Goal: Use online tool/utility: Utilize a website feature to perform a specific function

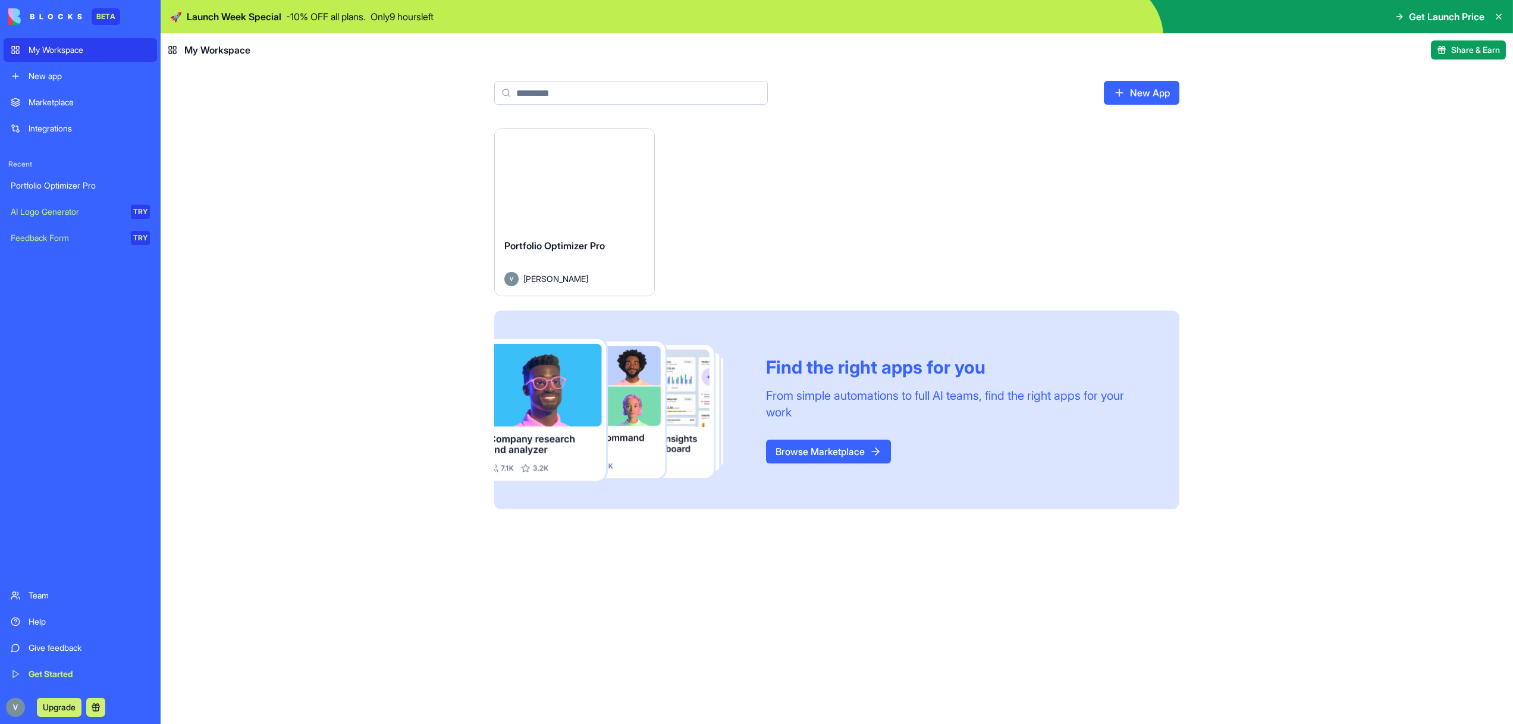
click at [601, 178] on button "Launch" at bounding box center [574, 179] width 89 height 24
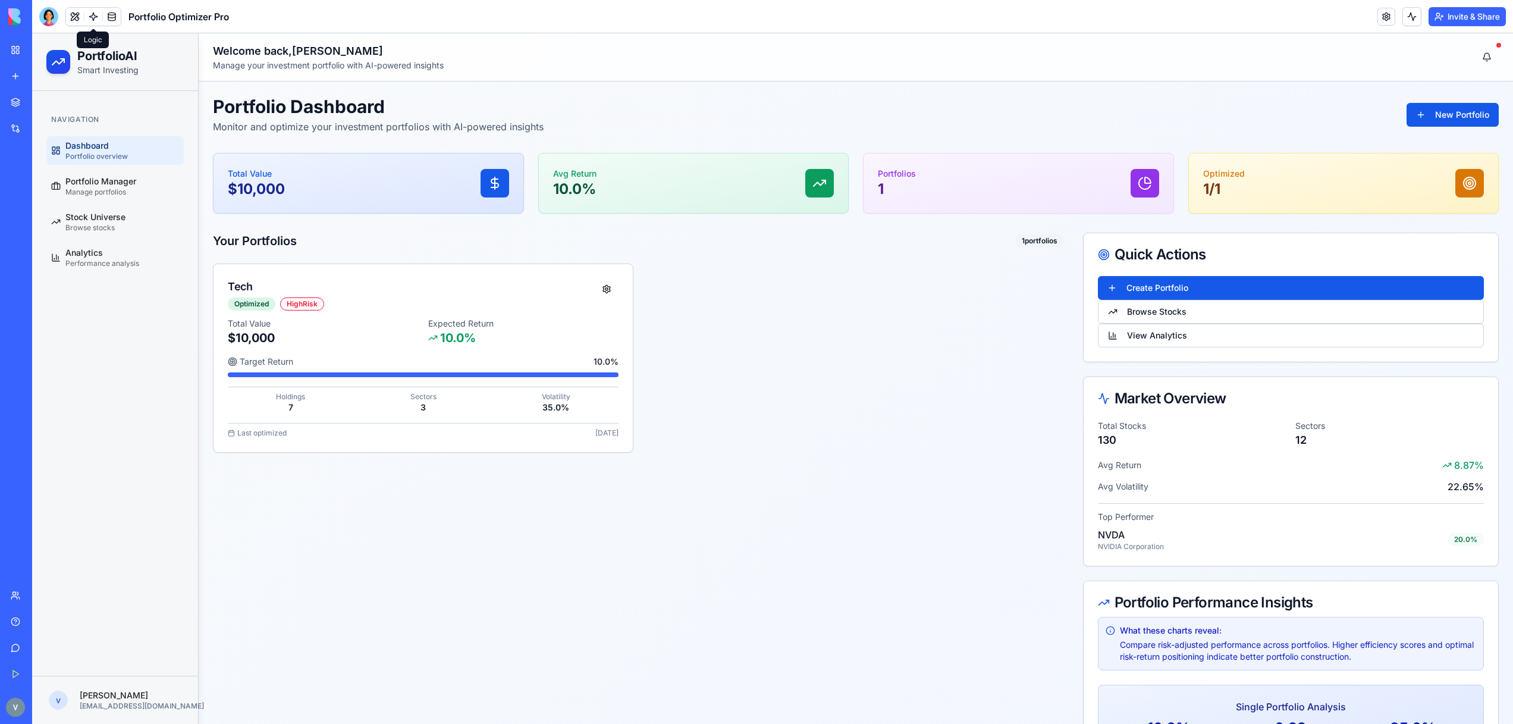
click at [93, 14] on link at bounding box center [93, 17] width 18 height 18
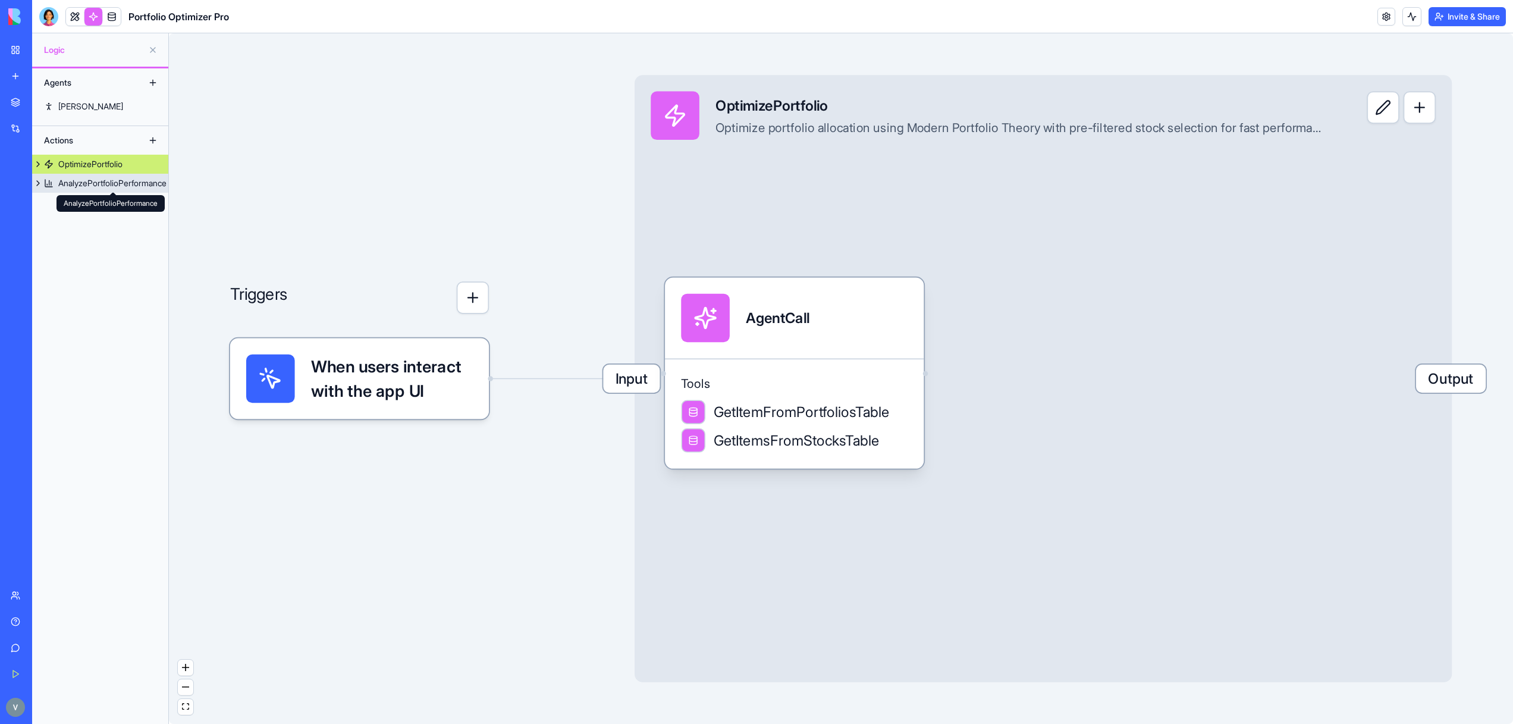
click at [76, 180] on div "AnalyzePortfolioPerformance" at bounding box center [112, 183] width 108 height 12
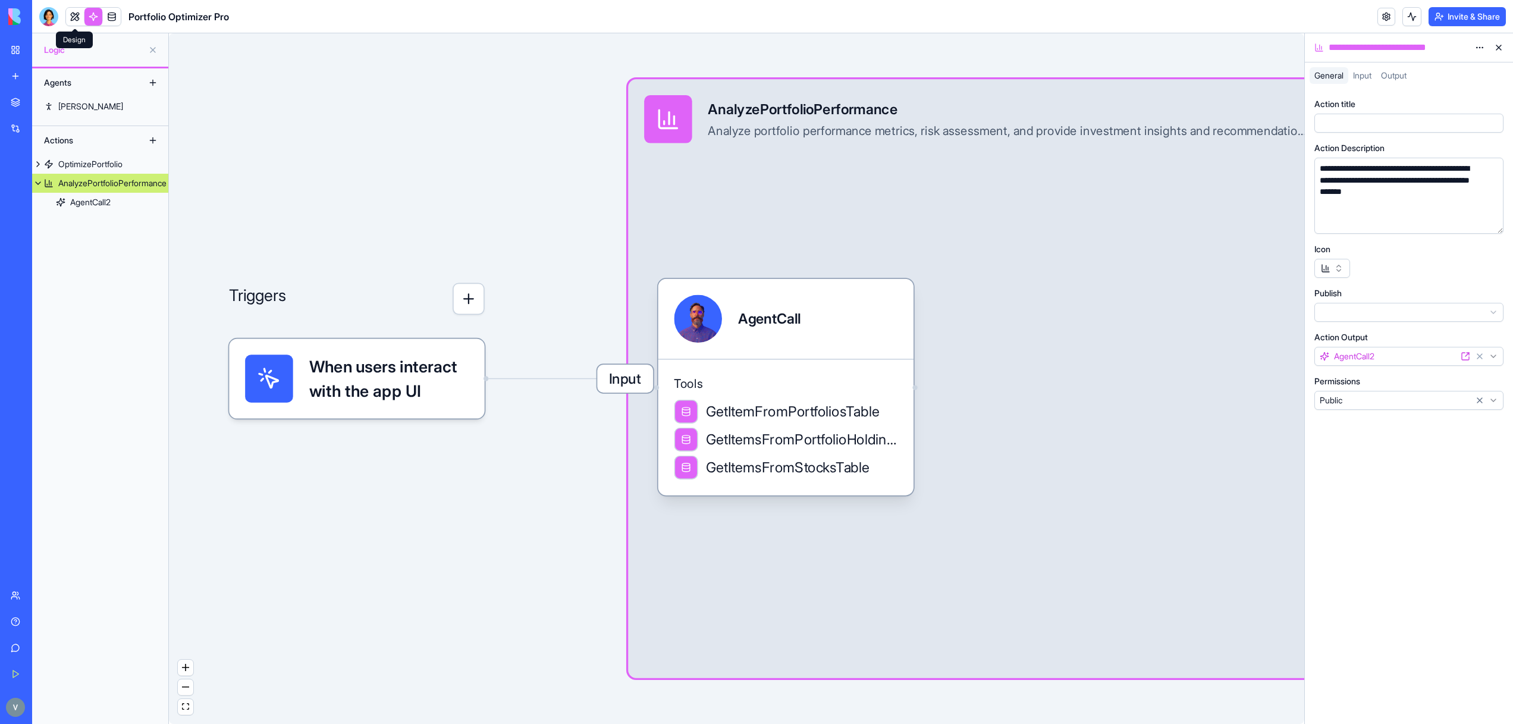
click at [73, 15] on link at bounding box center [75, 17] width 18 height 18
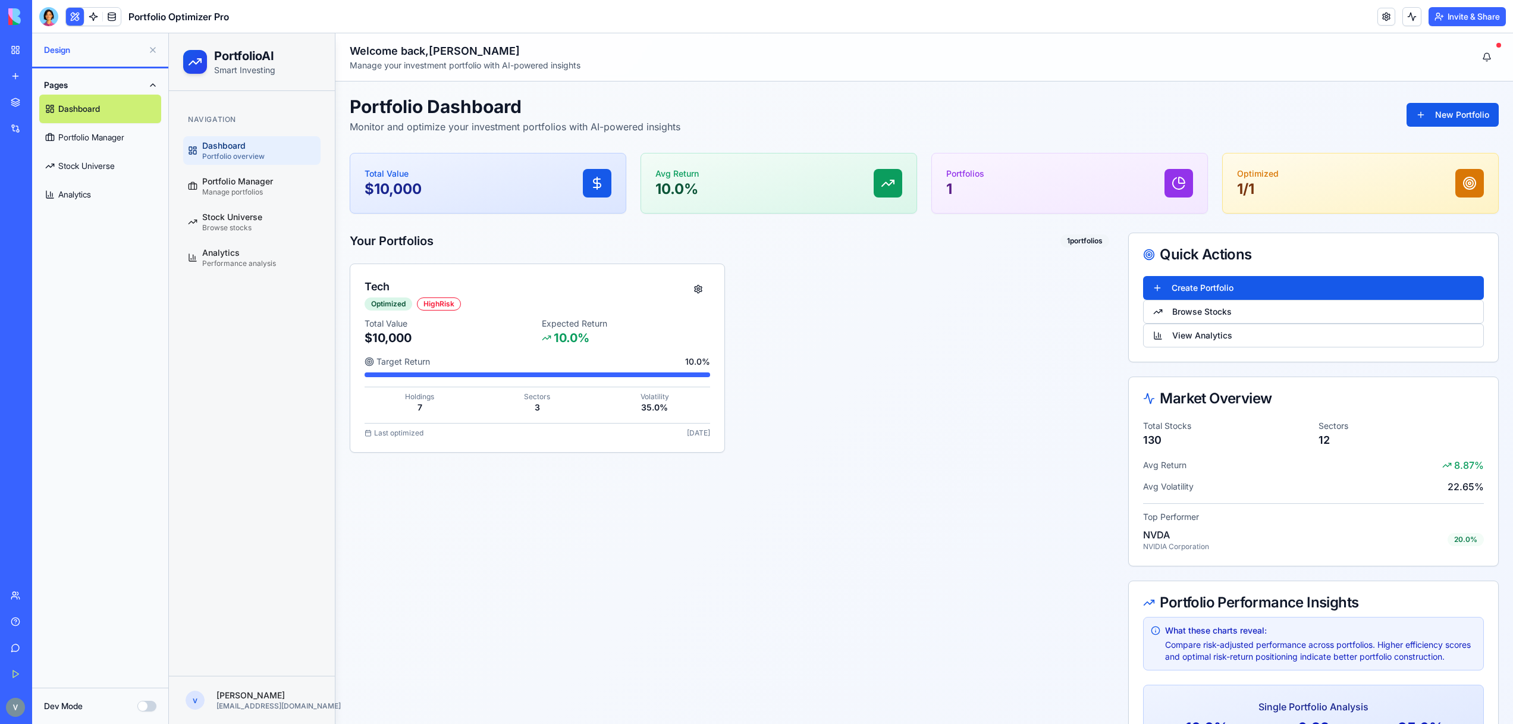
click at [74, 16] on button at bounding box center [75, 17] width 18 height 18
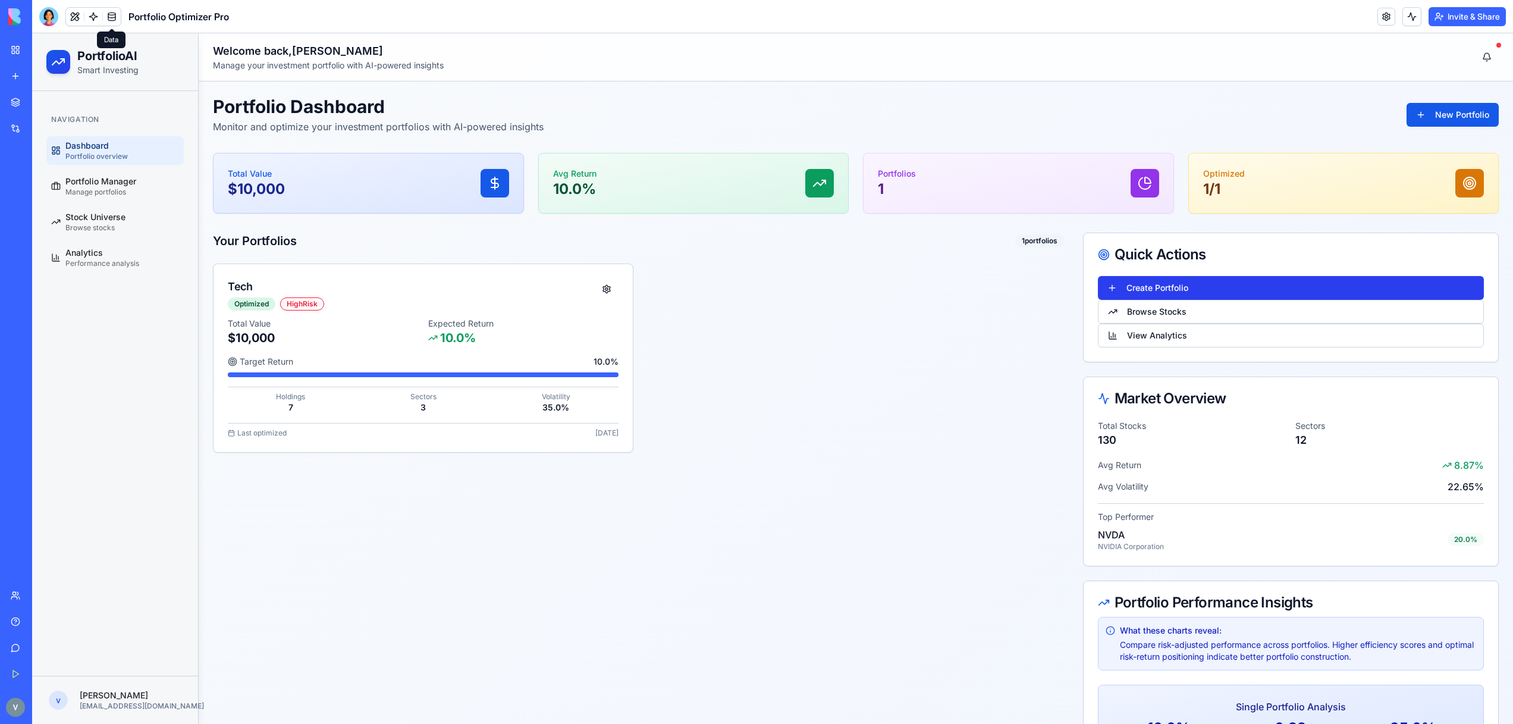
click at [1113, 289] on button "Create Portfolio" at bounding box center [1291, 288] width 386 height 24
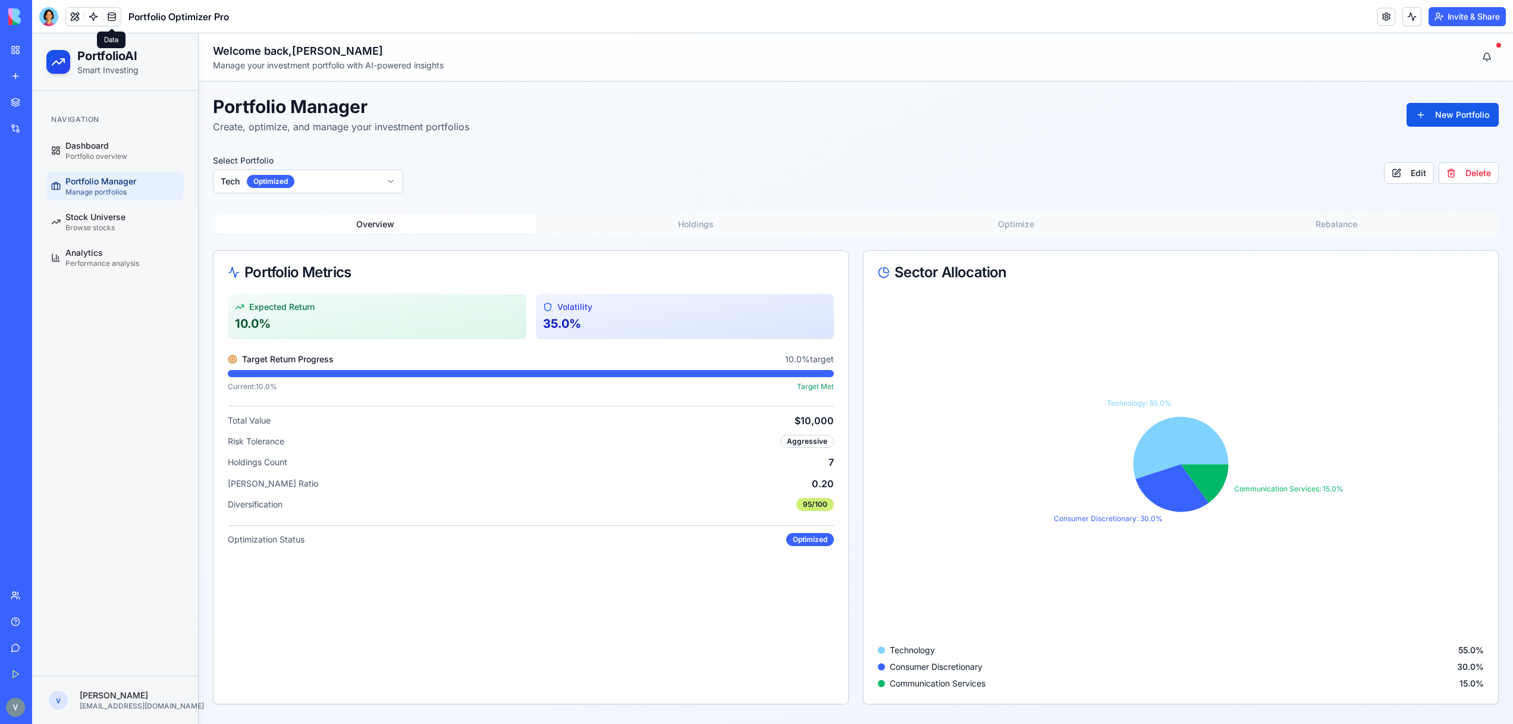
click at [706, 219] on button "Holdings" at bounding box center [696, 224] width 321 height 19
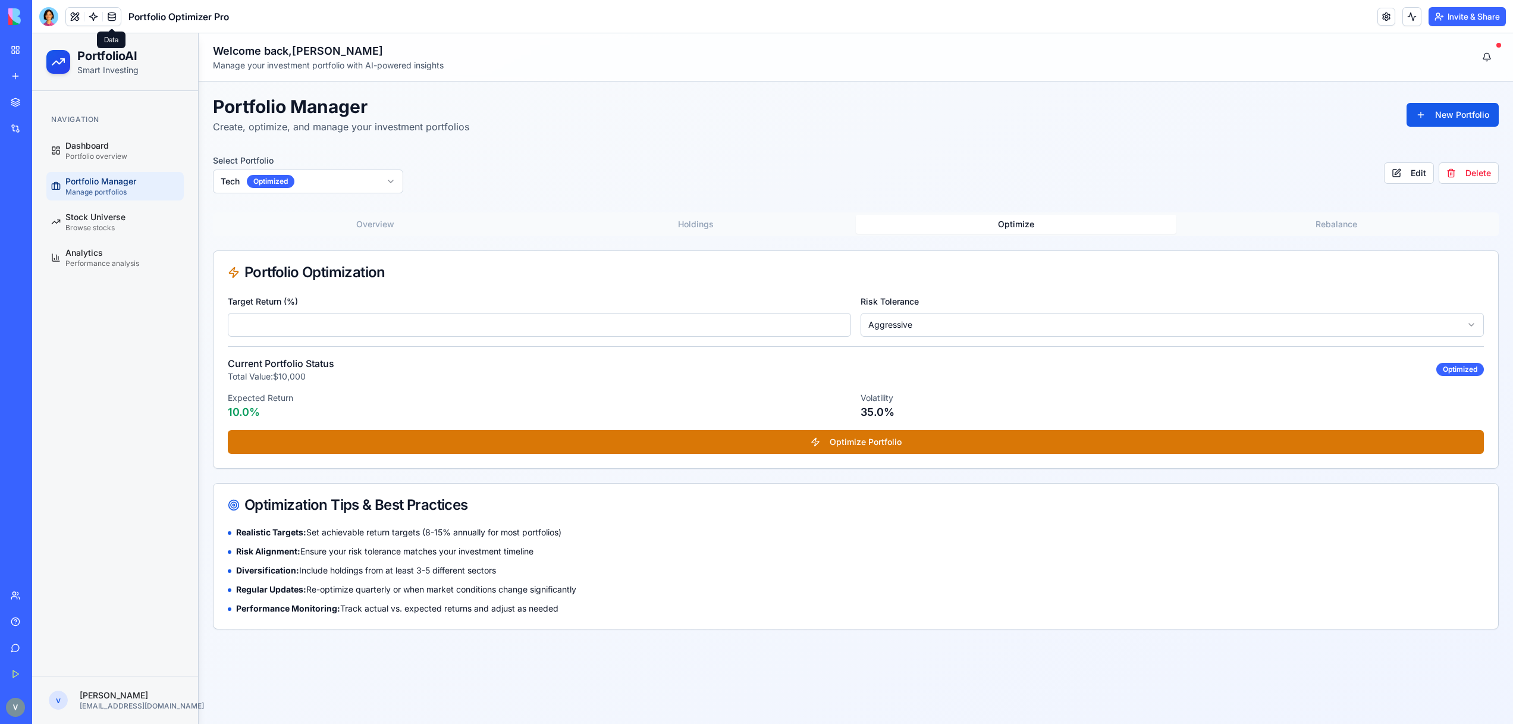
click at [1098, 223] on button "Optimize" at bounding box center [1016, 224] width 321 height 19
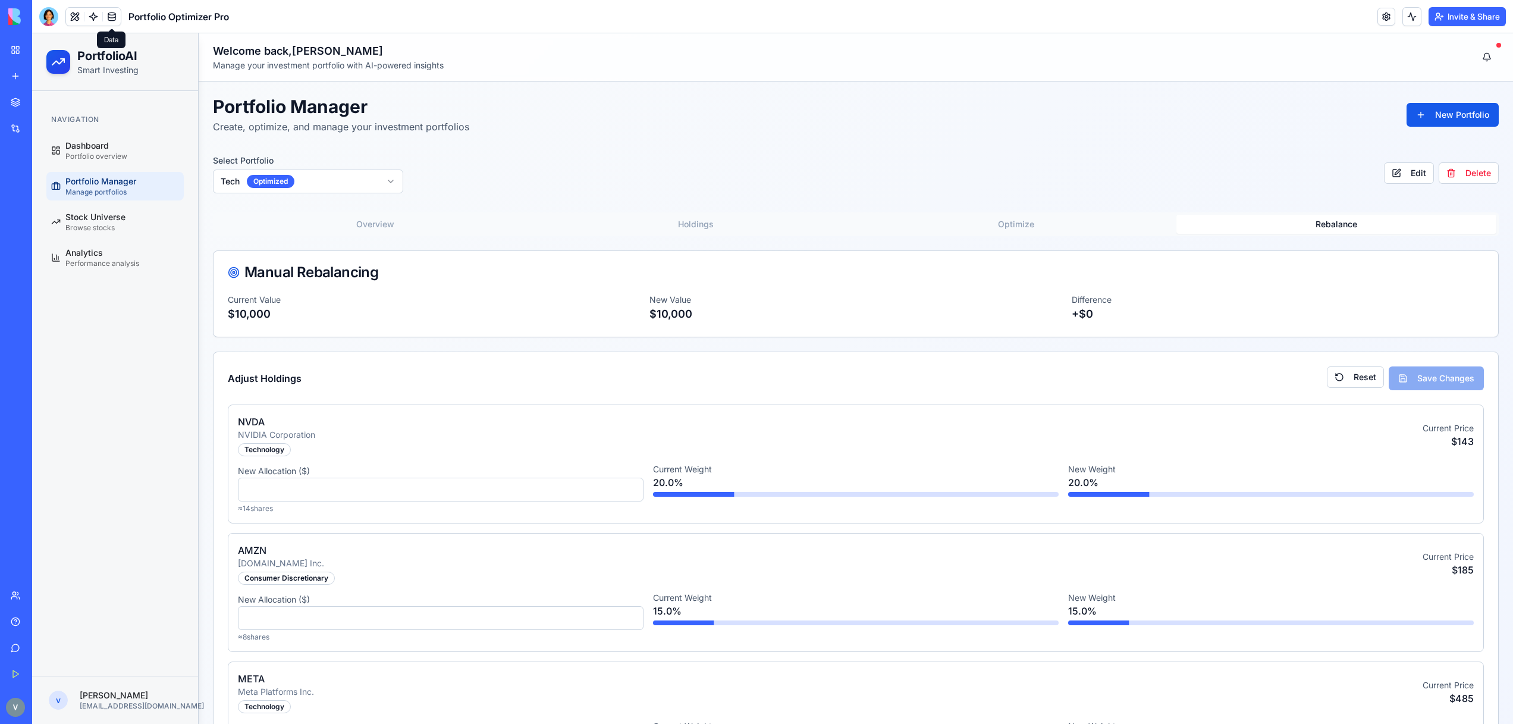
click at [1302, 220] on button "Rebalance" at bounding box center [1337, 224] width 321 height 19
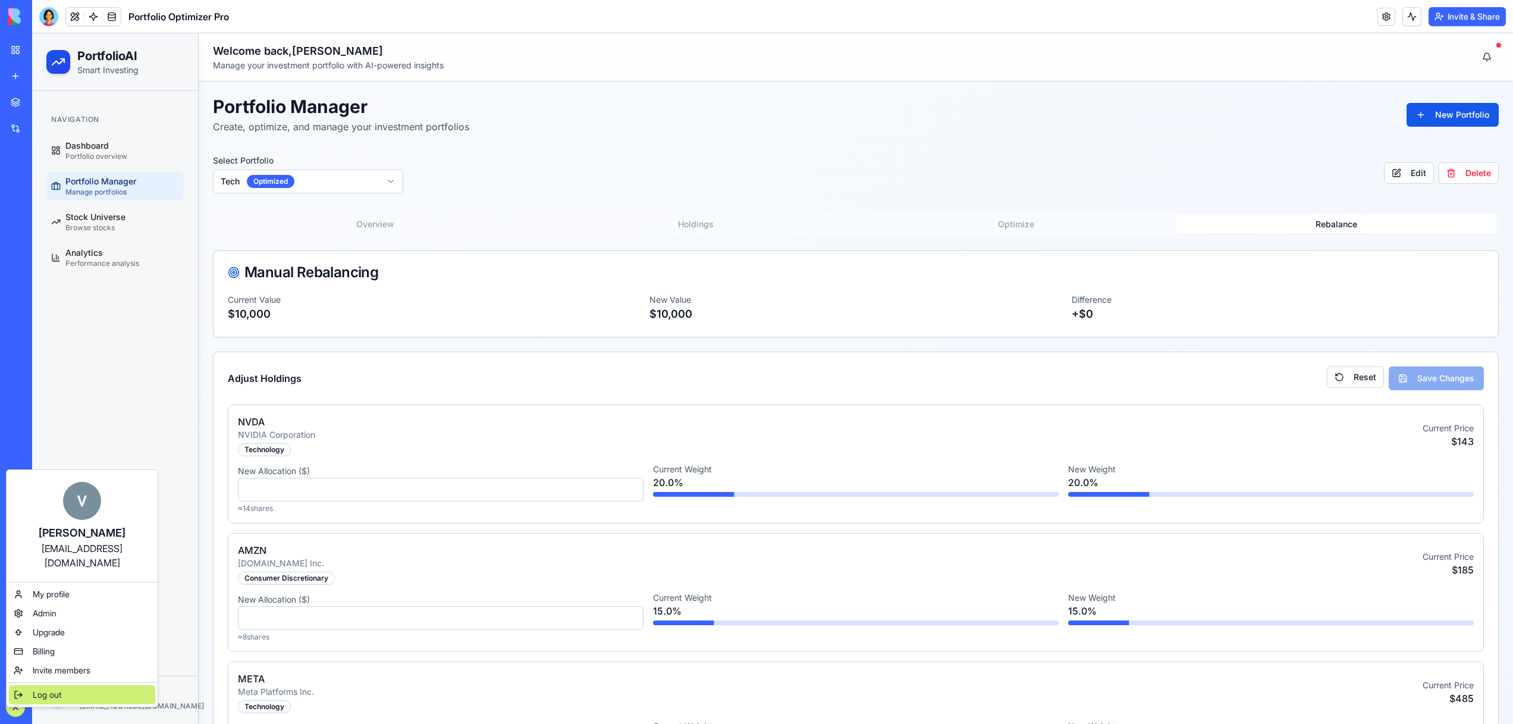
click at [65, 685] on div "Log out" at bounding box center [82, 694] width 146 height 19
